Goal: Contribute content: Contribute content

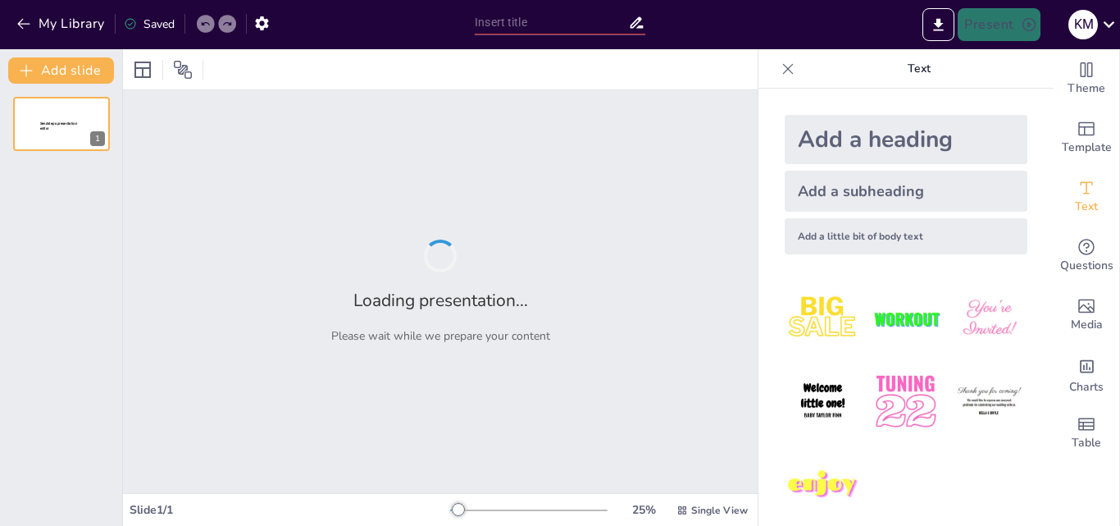
type input "LA [GEOGRAPHIC_DATA]"
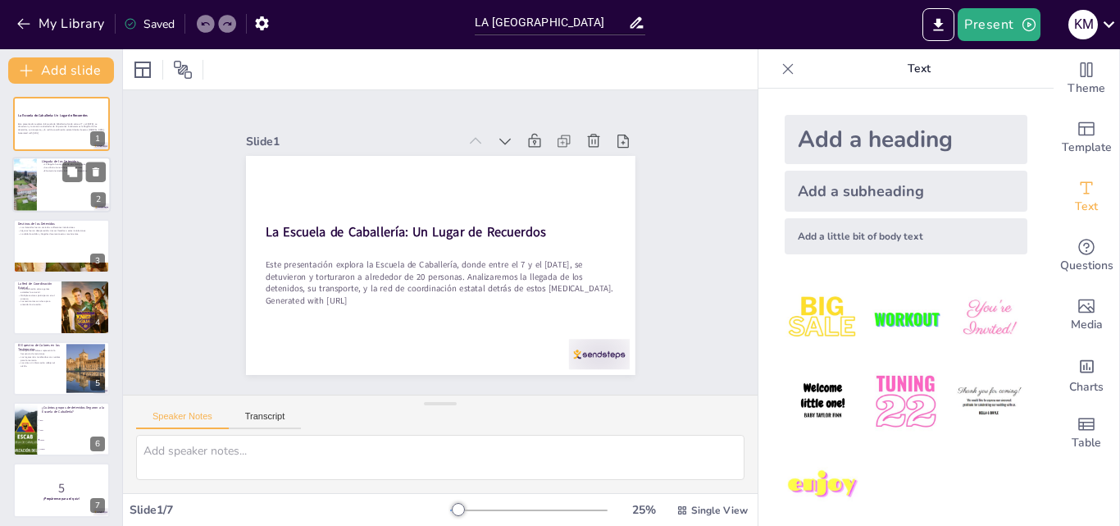
checkbox input "true"
click at [68, 189] on div at bounding box center [61, 185] width 98 height 56
type textarea "La llegada de los detenidos en grupos muestra la planificación detrás de estas …"
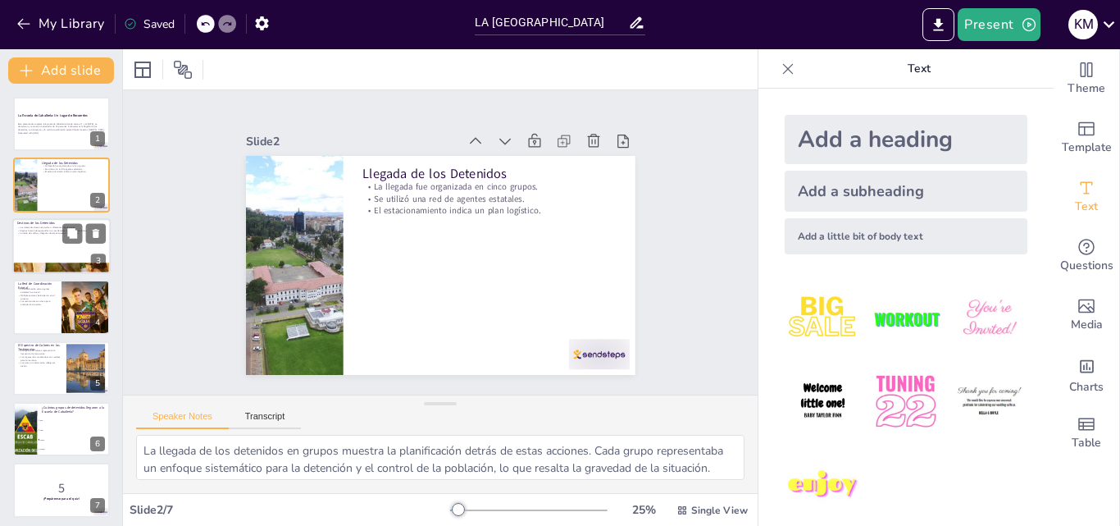
checkbox input "true"
click at [60, 249] on div at bounding box center [61, 246] width 98 height 56
type textarea "Los destinos de los detenidos son cruciales para entender el alcance de la repr…"
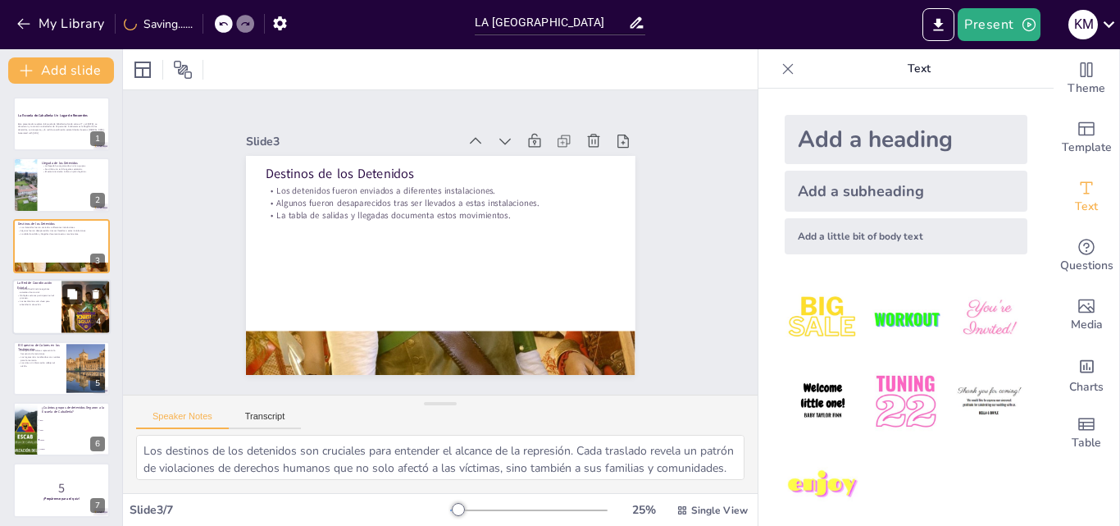
checkbox input "true"
click at [63, 302] on button at bounding box center [72, 295] width 20 height 20
type textarea "La impunidad en estos casos es alarmante. La coordinación entre los agentes est…"
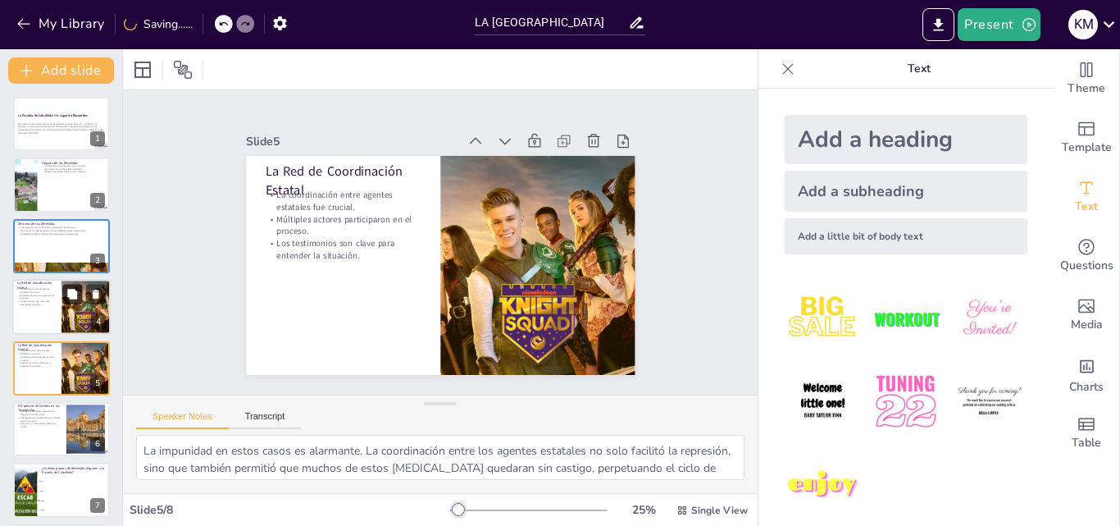
scroll to position [63, 0]
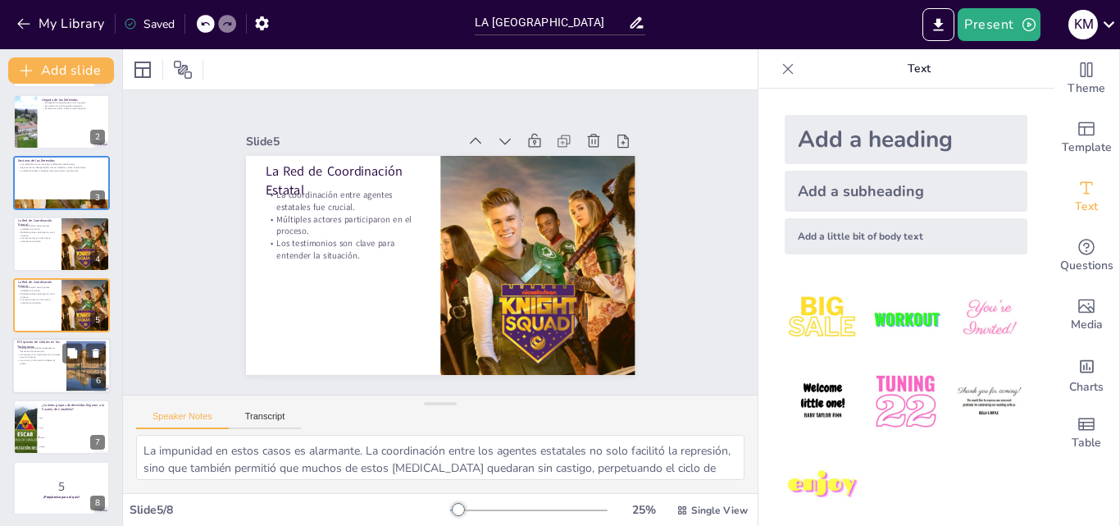
checkbox input "true"
click at [59, 360] on p "Los sitios sin información reflejan el olvido." at bounding box center [39, 361] width 44 height 6
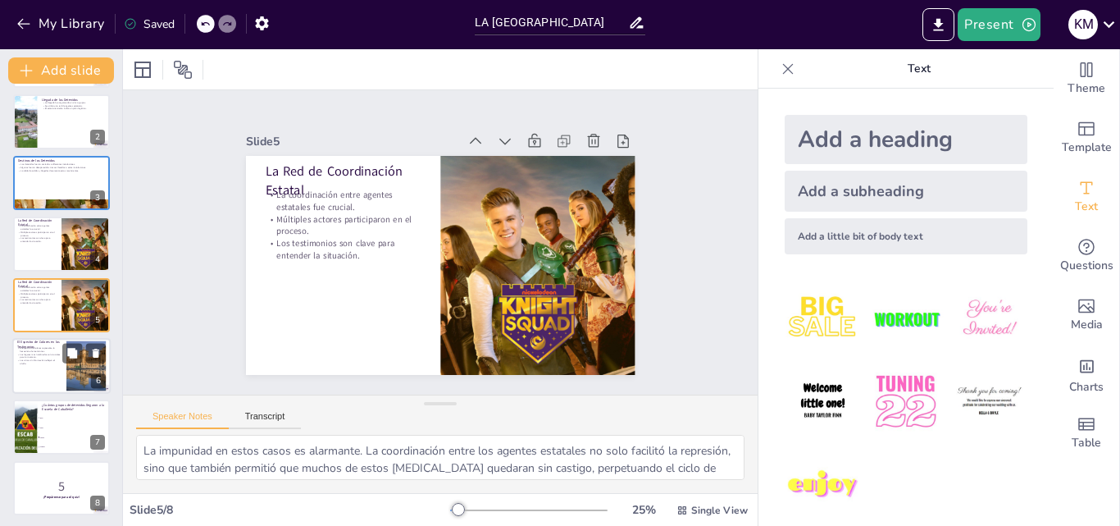
type textarea "La visualización de los testimonios a través del espectro de colores permite un…"
checkbox input "true"
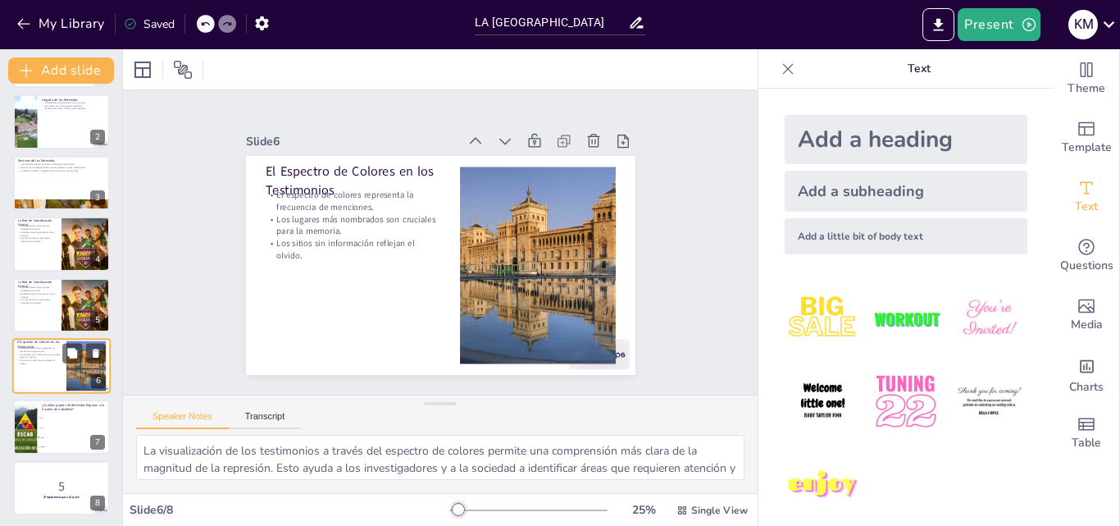
scroll to position [66, 0]
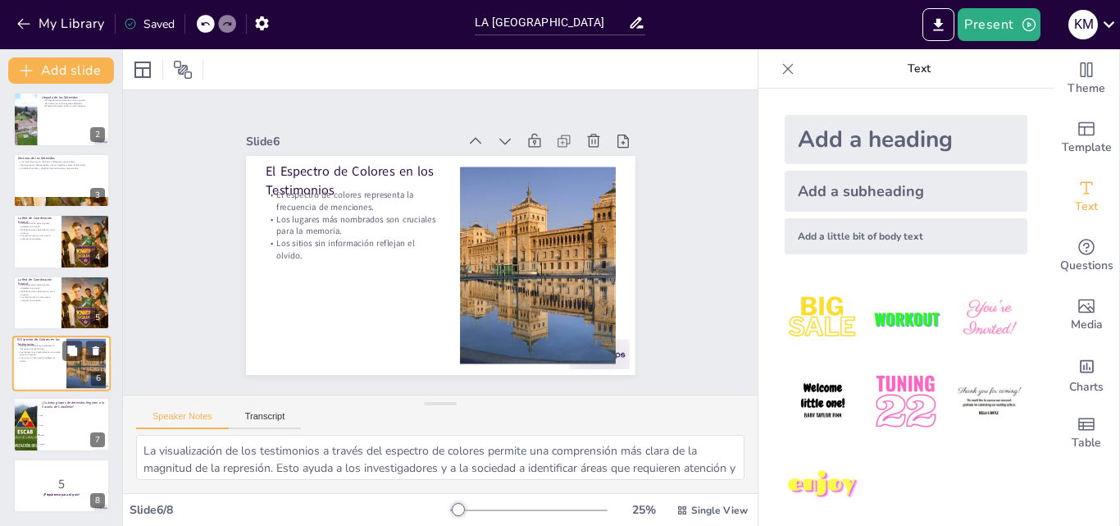
checkbox input "true"
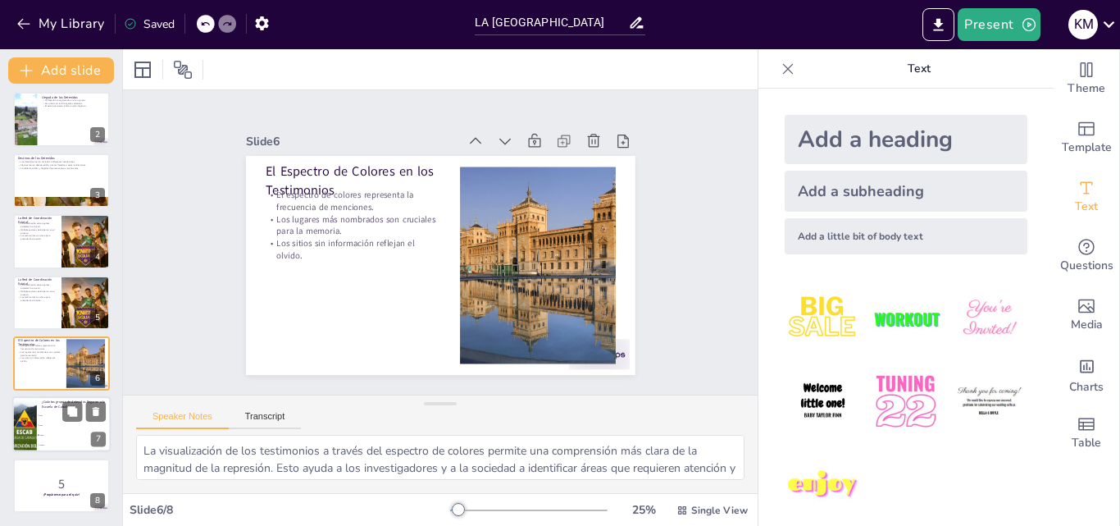
checkbox input "true"
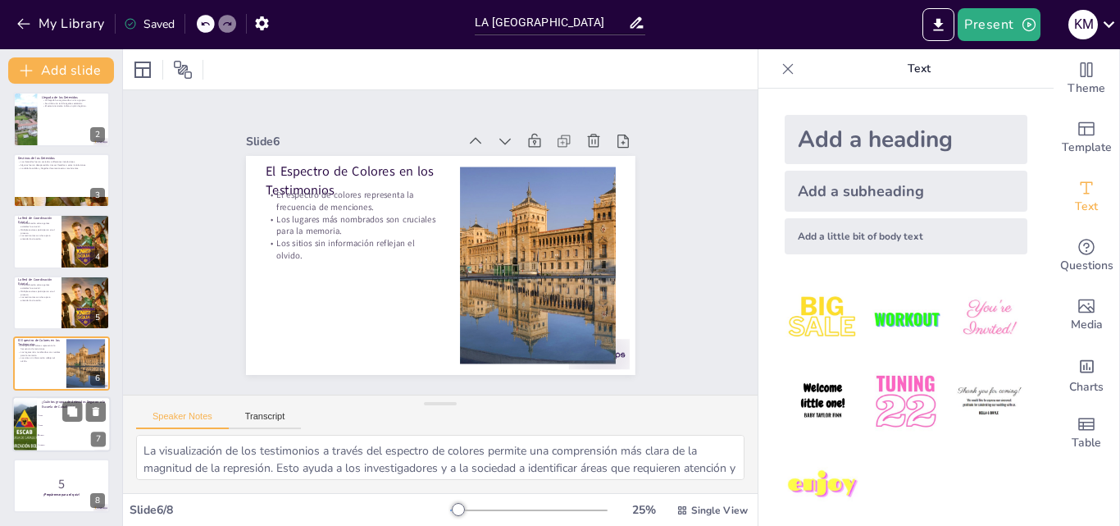
checkbox input "true"
click at [52, 424] on span "Tres" at bounding box center [74, 425] width 71 height 2
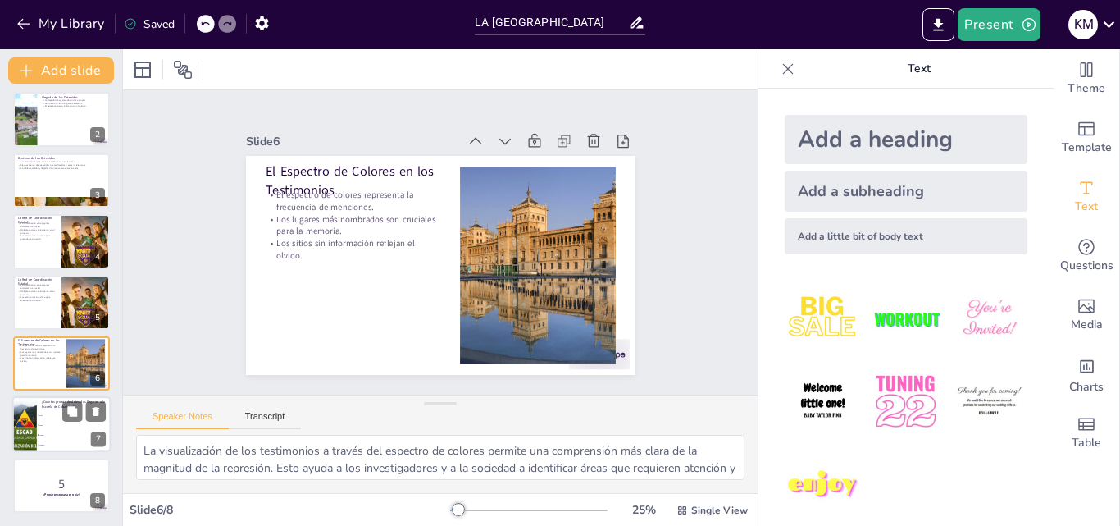
type textarea "La respuesta correcta es cinco, como se menciona en la presentación en la secci…"
checkbox input "true"
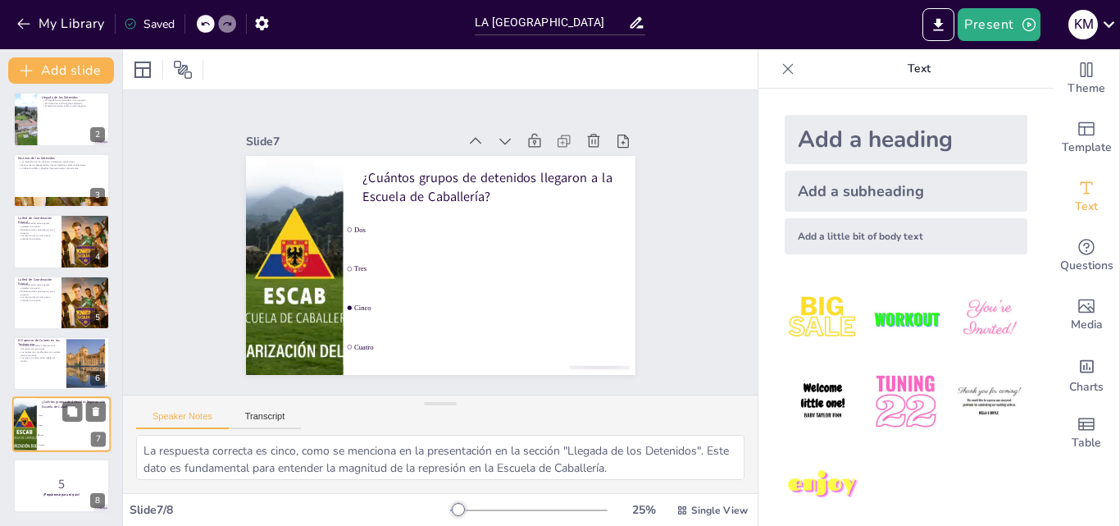
checkbox input "true"
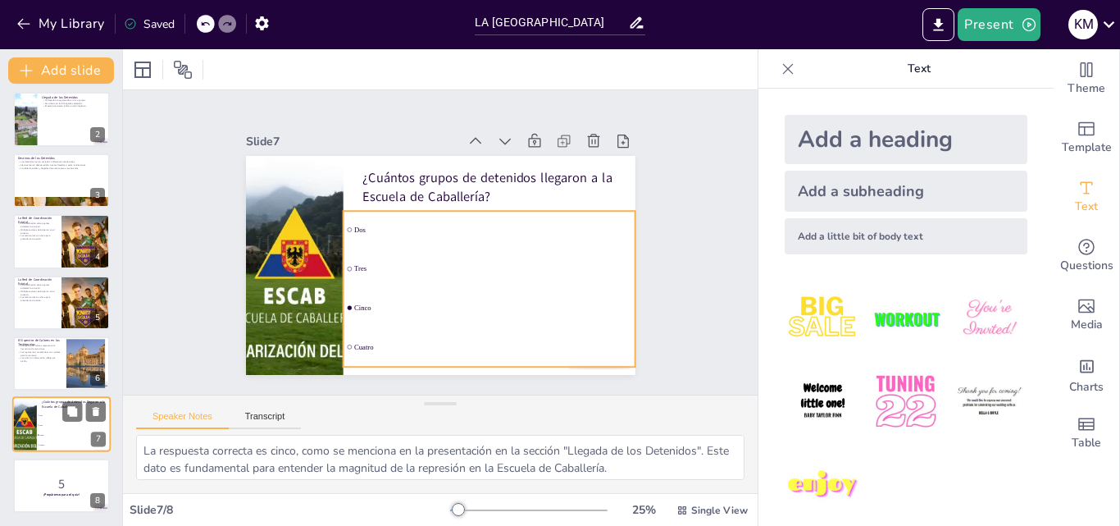
checkbox input "true"
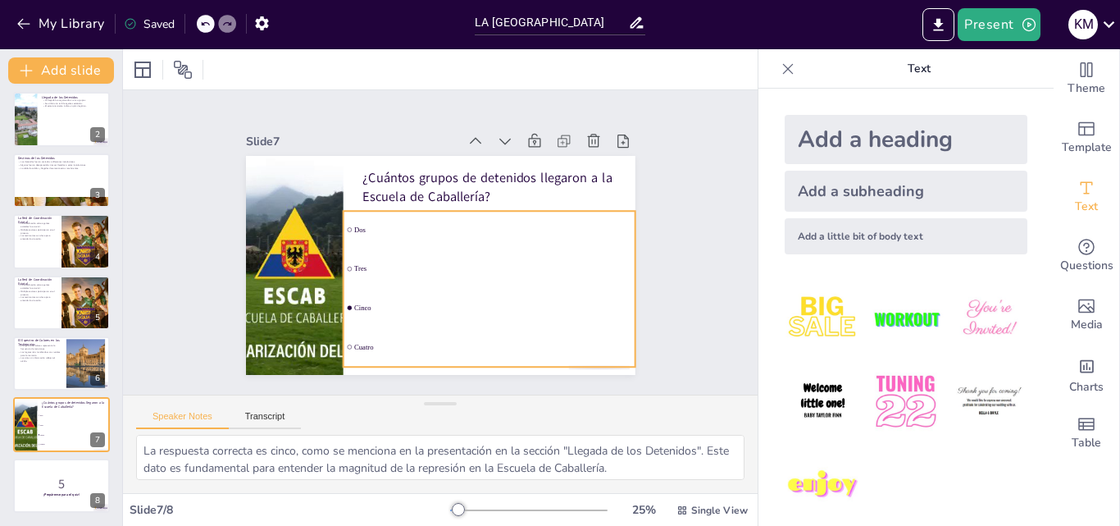
checkbox input "true"
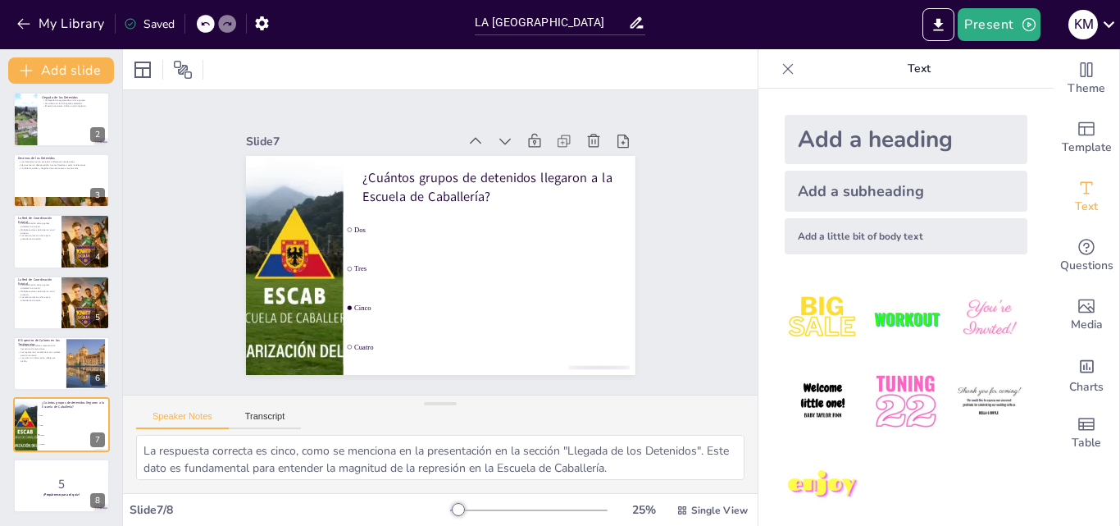
checkbox input "true"
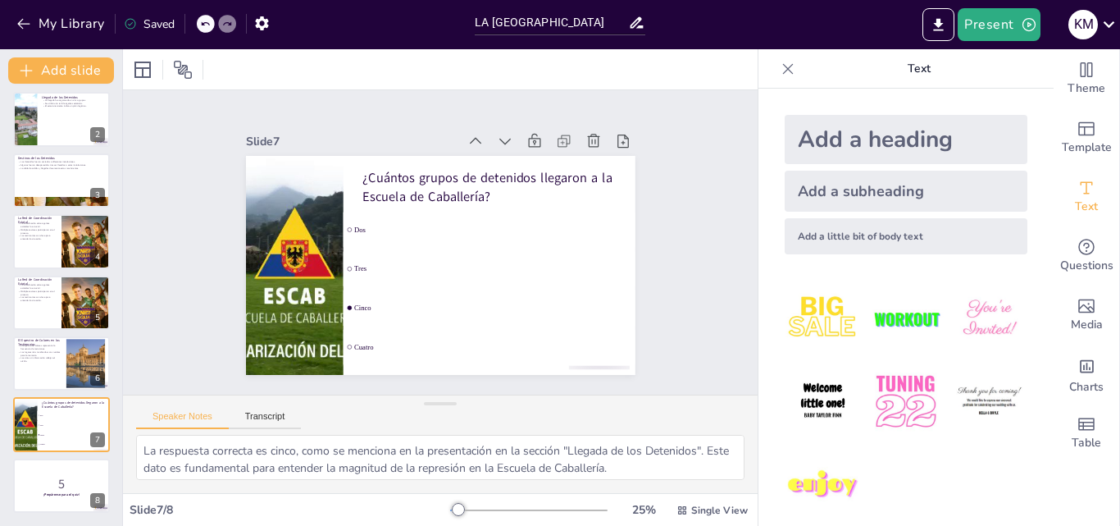
checkbox input "true"
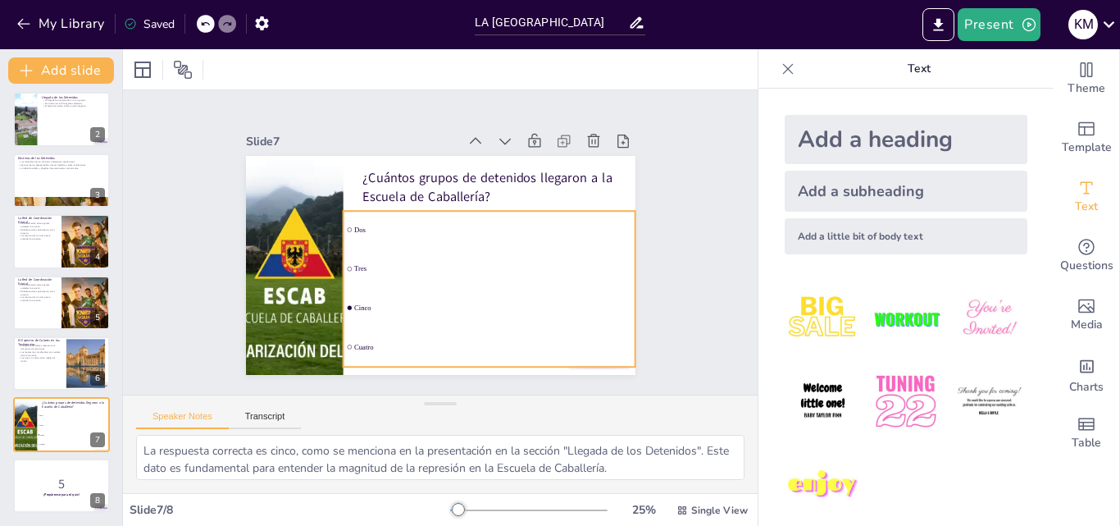
checkbox input "true"
